Goal: Task Accomplishment & Management: Manage account settings

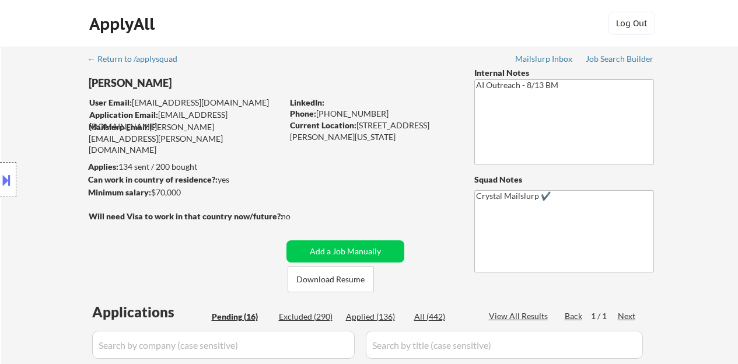
select select ""pending""
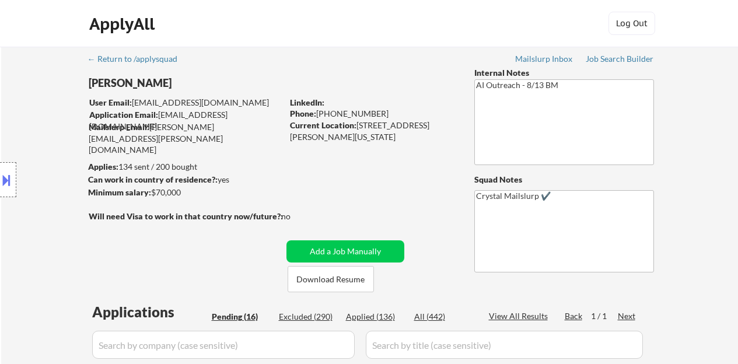
select select ""pending""
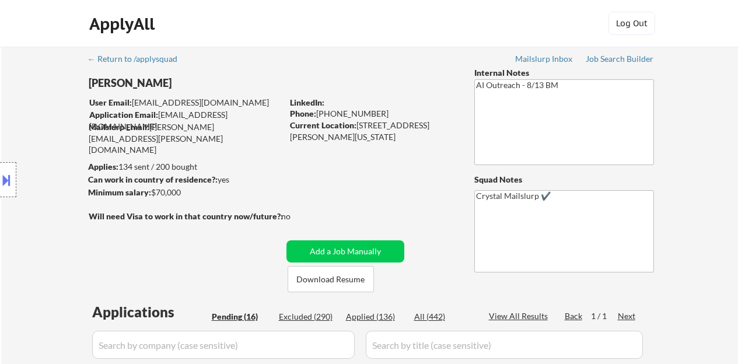
select select ""pending""
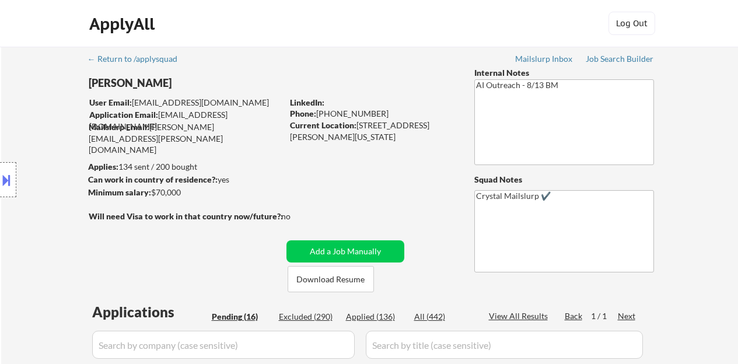
select select ""pending""
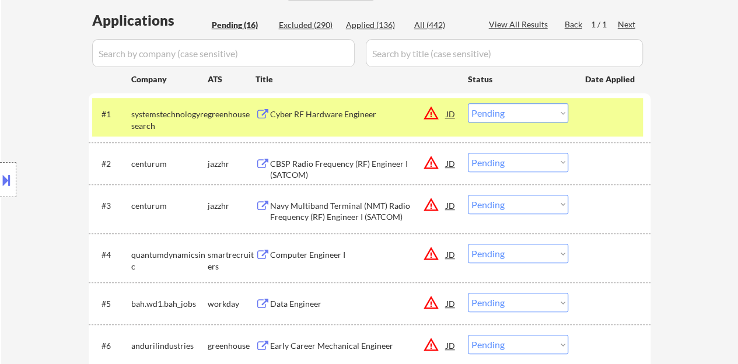
scroll to position [292, 0]
click at [361, 114] on div "Cyber RF Hardware Engineer" at bounding box center [358, 114] width 176 height 12
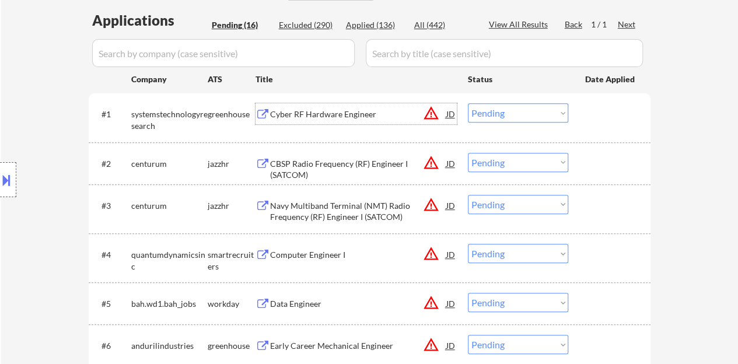
click at [589, 134] on div "#1 systemstechnologyresearch greenhouse Cyber RF Hardware Engineer JD warning_a…" at bounding box center [367, 117] width 551 height 38
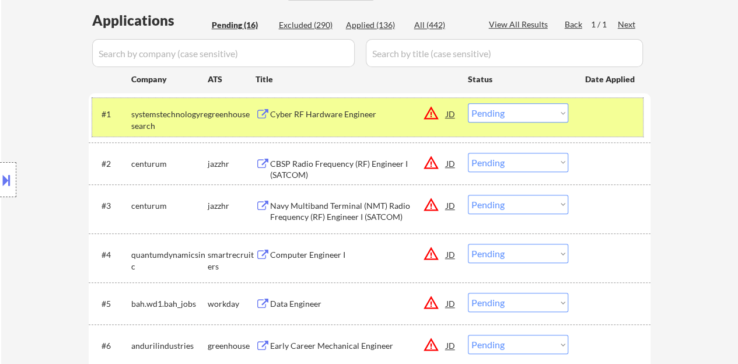
click at [521, 103] on select "Choose an option... Pending Applied Excluded (Questions) Excluded (Expired) Exc…" at bounding box center [518, 112] width 100 height 19
click at [468, 103] on select "Choose an option... Pending Applied Excluded (Questions) Excluded (Expired) Exc…" at bounding box center [518, 112] width 100 height 19
select select ""pending""
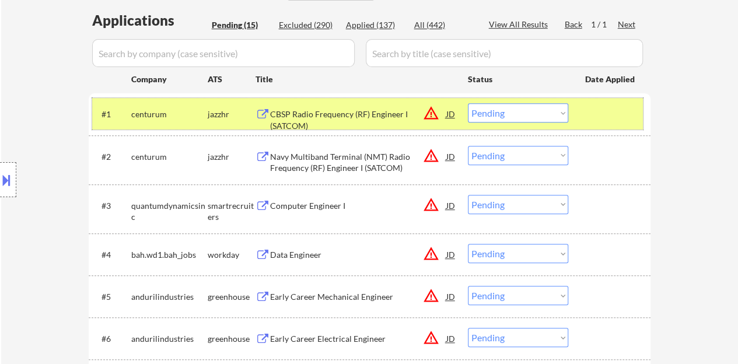
drag, startPoint x: 600, startPoint y: 106, endPoint x: 591, endPoint y: 118, distance: 14.2
click at [600, 106] on div at bounding box center [610, 113] width 51 height 21
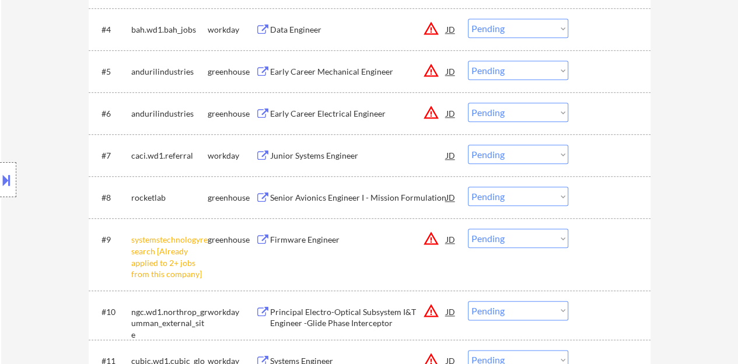
scroll to position [583, 0]
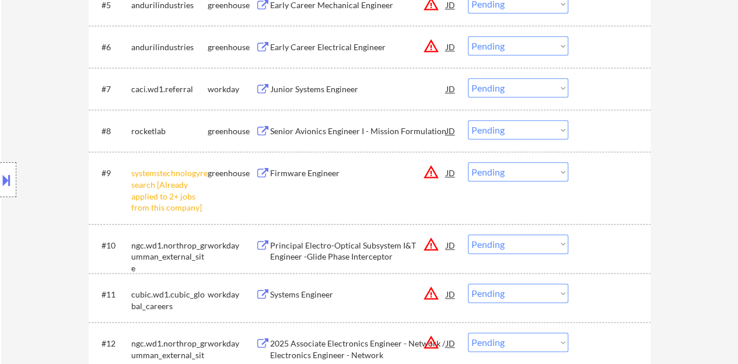
click at [497, 172] on select "Choose an option... Pending Applied Excluded (Questions) Excluded (Expired) Exc…" at bounding box center [518, 171] width 100 height 19
click at [468, 162] on select "Choose an option... Pending Applied Excluded (Questions) Excluded (Expired) Exc…" at bounding box center [518, 171] width 100 height 19
select select ""pending""
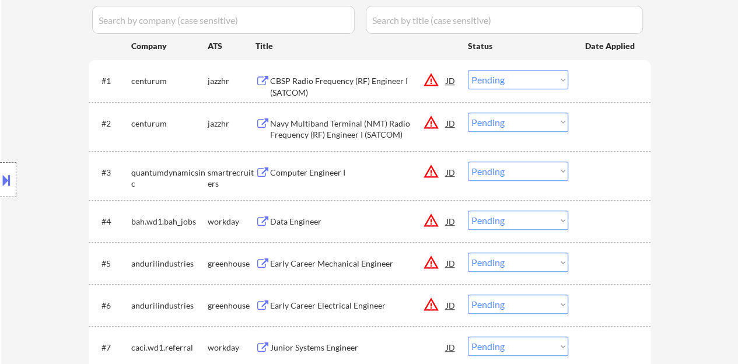
scroll to position [350, 0]
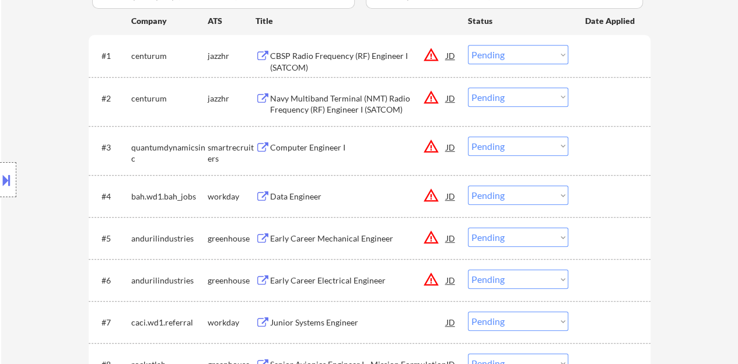
click at [450, 148] on div "JD" at bounding box center [451, 146] width 12 height 21
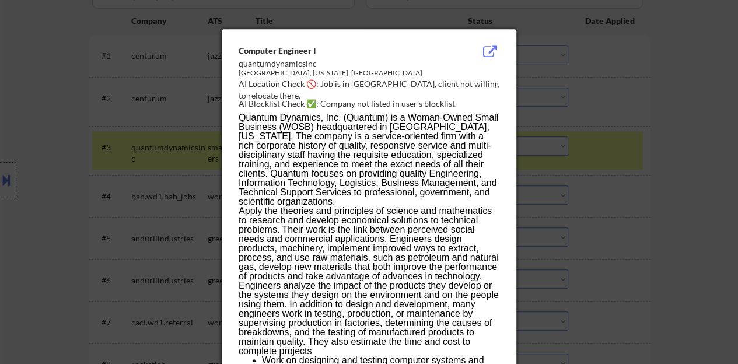
click at [118, 202] on div at bounding box center [369, 182] width 738 height 364
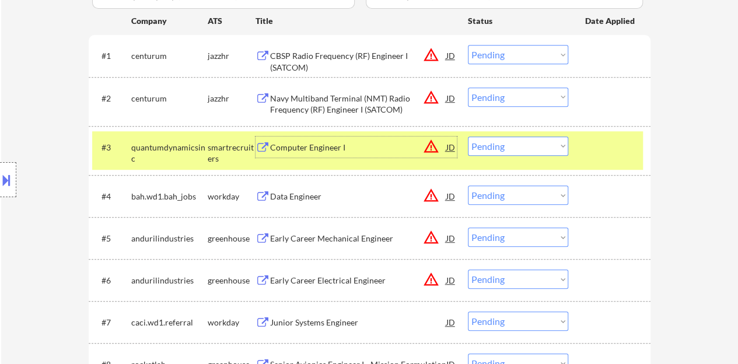
click at [310, 143] on div "Computer Engineer I" at bounding box center [358, 148] width 176 height 12
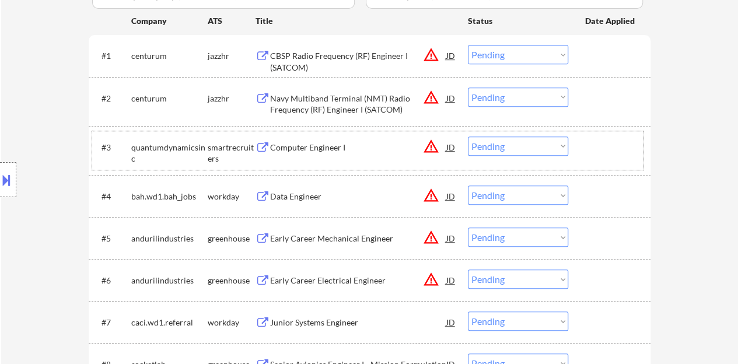
click at [640, 159] on div "#3 quantumdynamicsinc smartrecruiters Computer Engineer I JD warning_amber Choo…" at bounding box center [367, 150] width 551 height 38
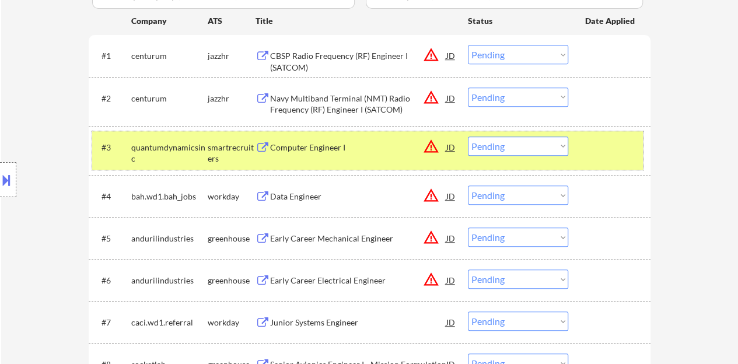
click at [492, 155] on div "#3 quantumdynamicsinc smartrecruiters Computer Engineer I JD warning_amber Choo…" at bounding box center [367, 150] width 551 height 38
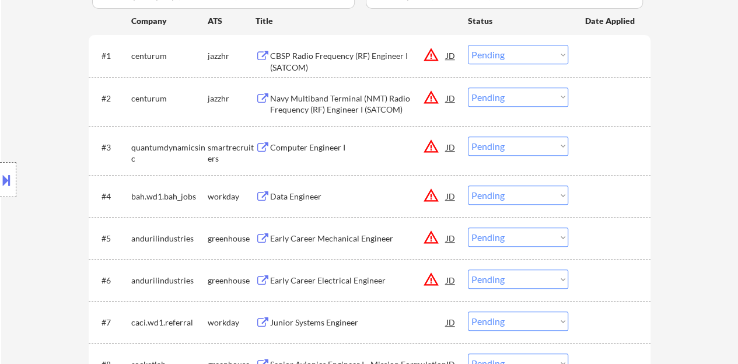
click at [498, 138] on select "Choose an option... Pending Applied Excluded (Questions) Excluded (Expired) Exc…" at bounding box center [518, 145] width 100 height 19
click at [531, 139] on select "Choose an option... Pending Applied Excluded (Questions) Excluded (Expired) Exc…" at bounding box center [518, 145] width 100 height 19
click at [525, 147] on select "Choose an option... Pending Applied Excluded (Questions) Excluded (Expired) Exc…" at bounding box center [518, 145] width 100 height 19
click at [468, 136] on select "Choose an option... Pending Applied Excluded (Questions) Excluded (Expired) Exc…" at bounding box center [518, 145] width 100 height 19
select select ""pending""
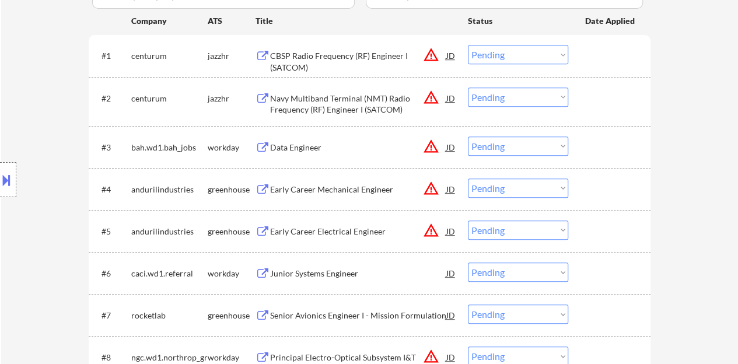
click at [327, 195] on div "Early Career Mechanical Engineer" at bounding box center [358, 188] width 176 height 21
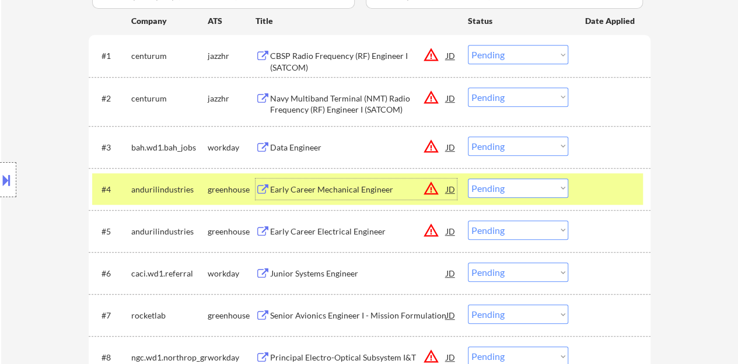
click at [0, 186] on button at bounding box center [6, 179] width 13 height 19
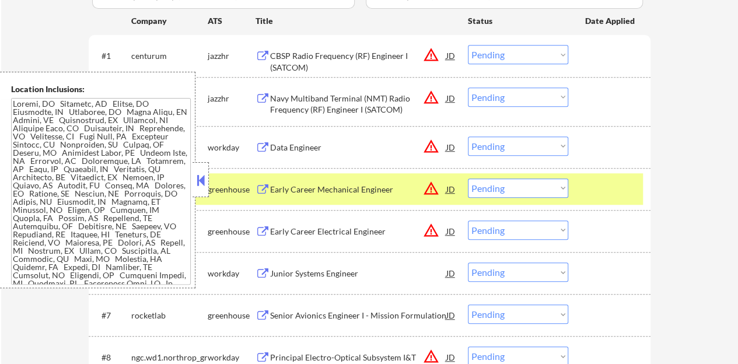
scroll to position [0, 0]
click at [199, 187] on button at bounding box center [200, 179] width 13 height 17
